Goal: Information Seeking & Learning: Learn about a topic

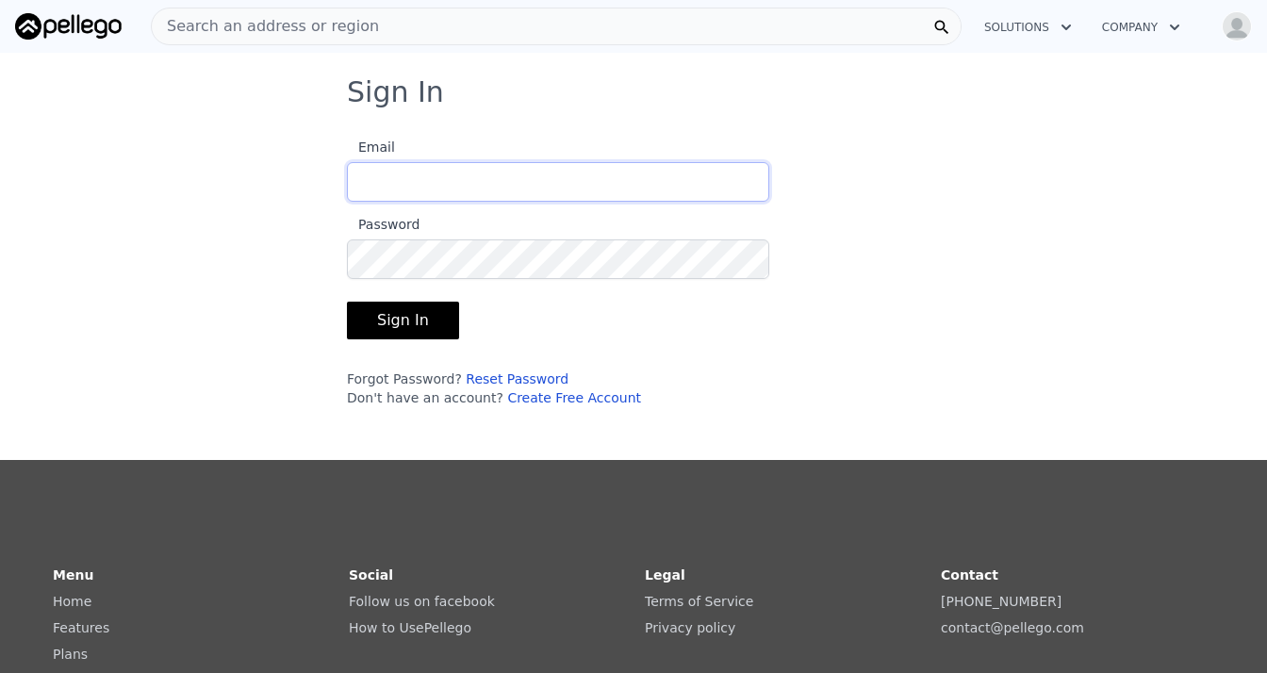
type input "[EMAIL_ADDRESS][DOMAIN_NAME]"
click at [397, 321] on button "Sign In" at bounding box center [403, 321] width 112 height 38
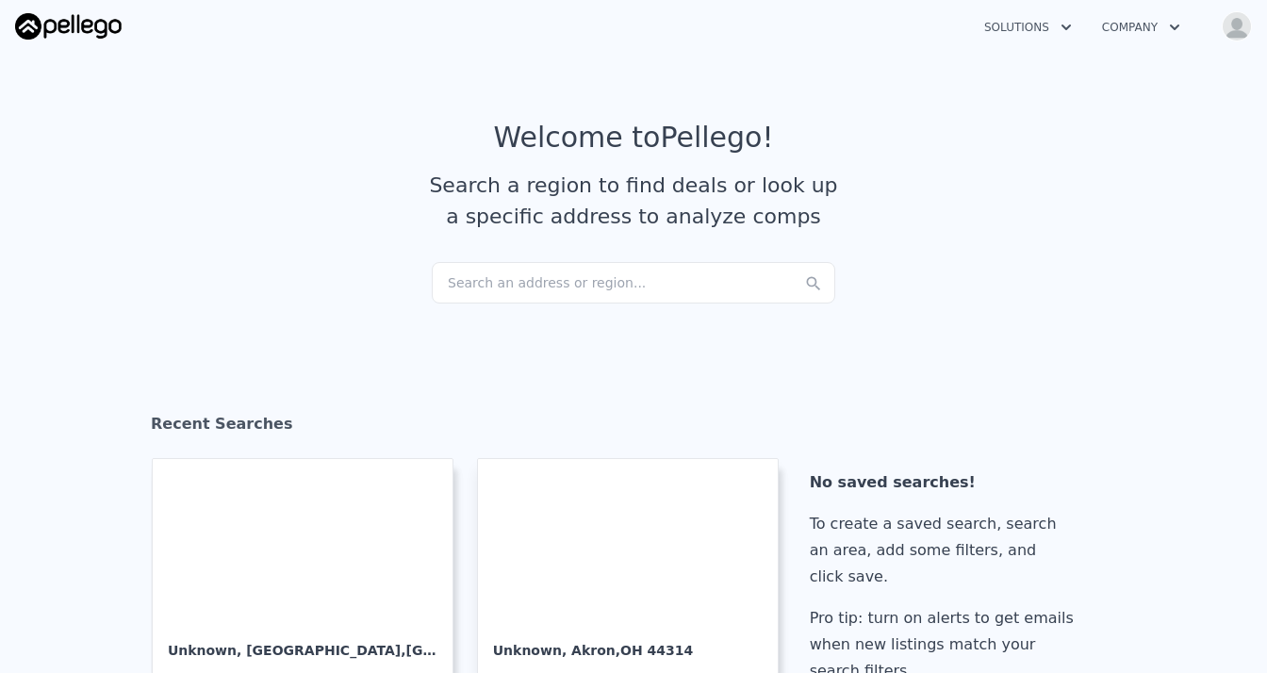
checkbox input "true"
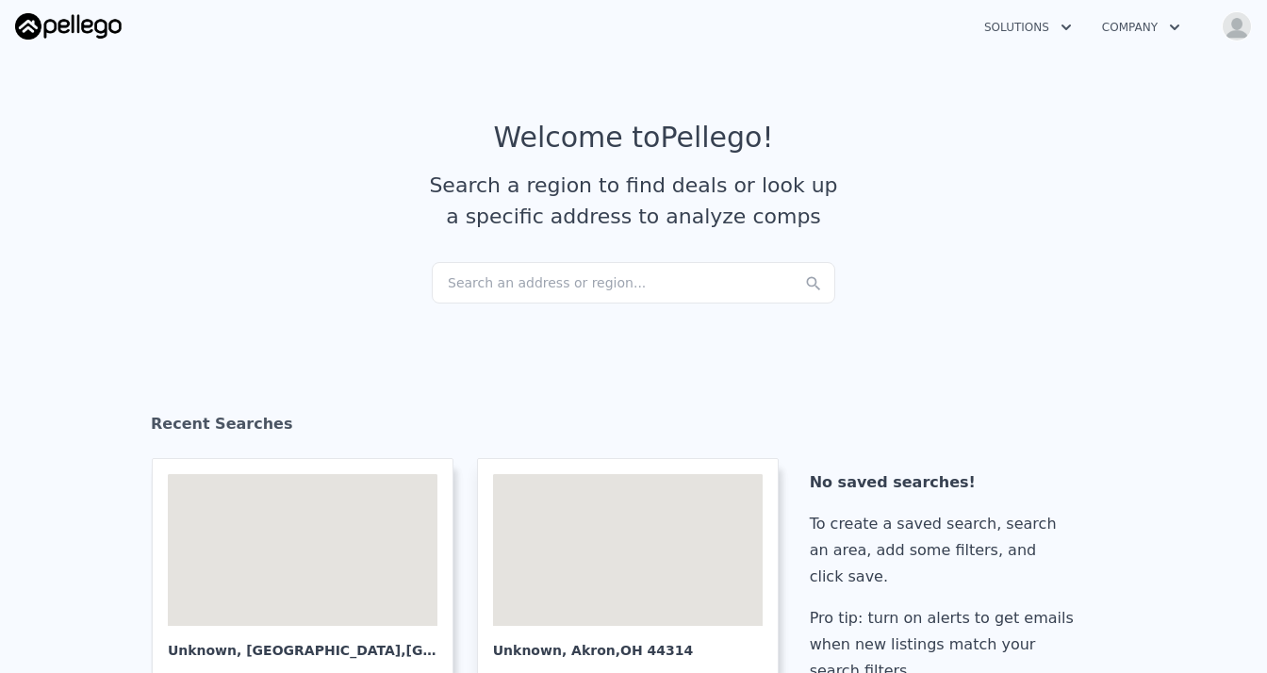
click at [463, 284] on div "Search an address or region..." at bounding box center [633, 282] width 403 height 41
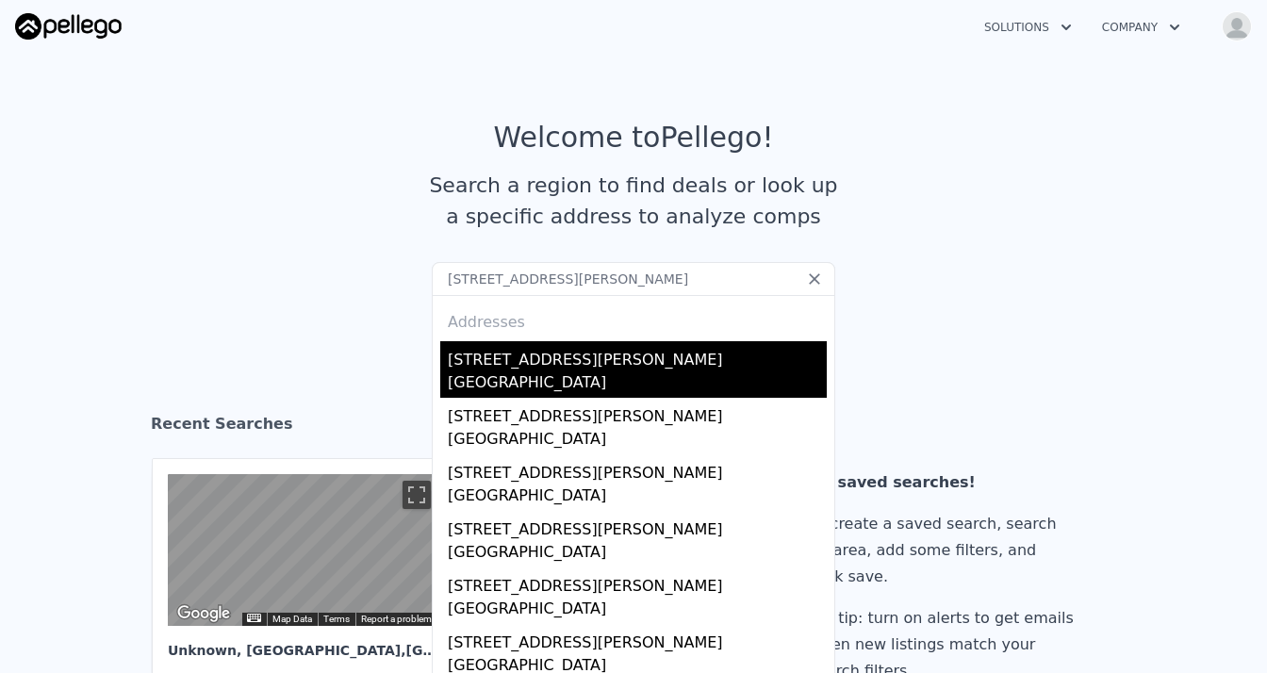
type input "[STREET_ADDRESS][PERSON_NAME]"
click at [536, 367] on div "[STREET_ADDRESS][PERSON_NAME]" at bounding box center [637, 356] width 379 height 30
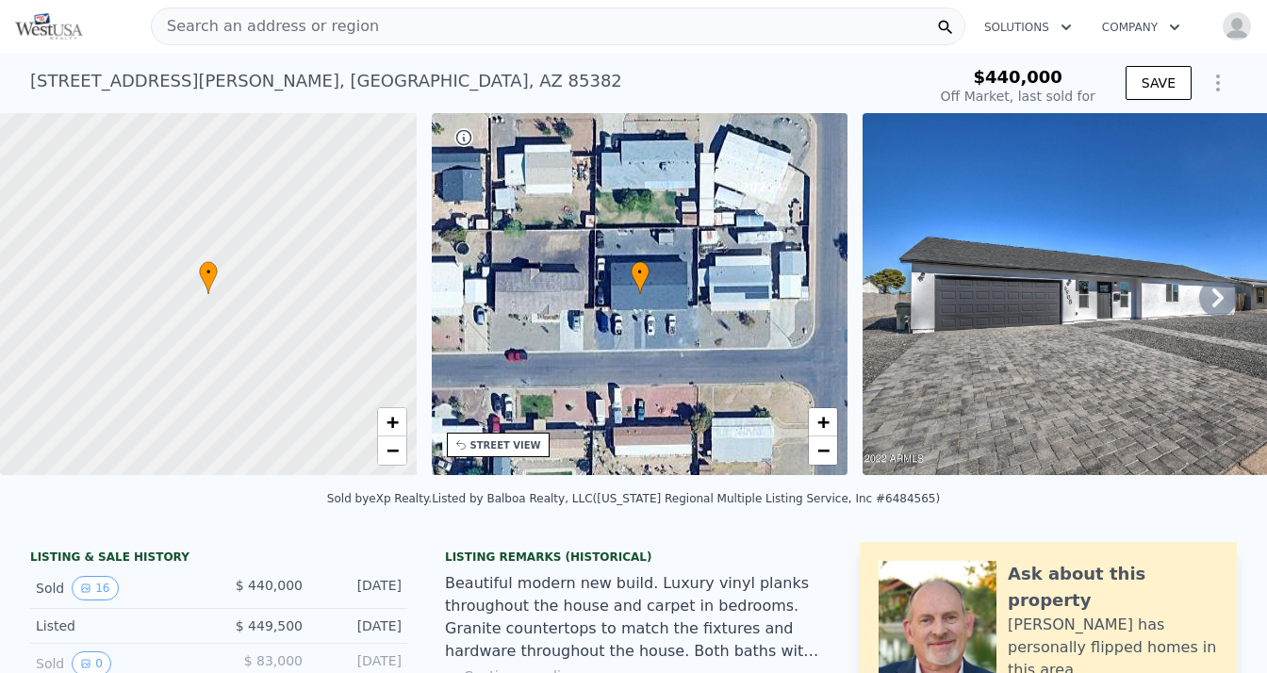
type input "$ 693,000"
type input "$ 190,280"
